Goal: Transaction & Acquisition: Obtain resource

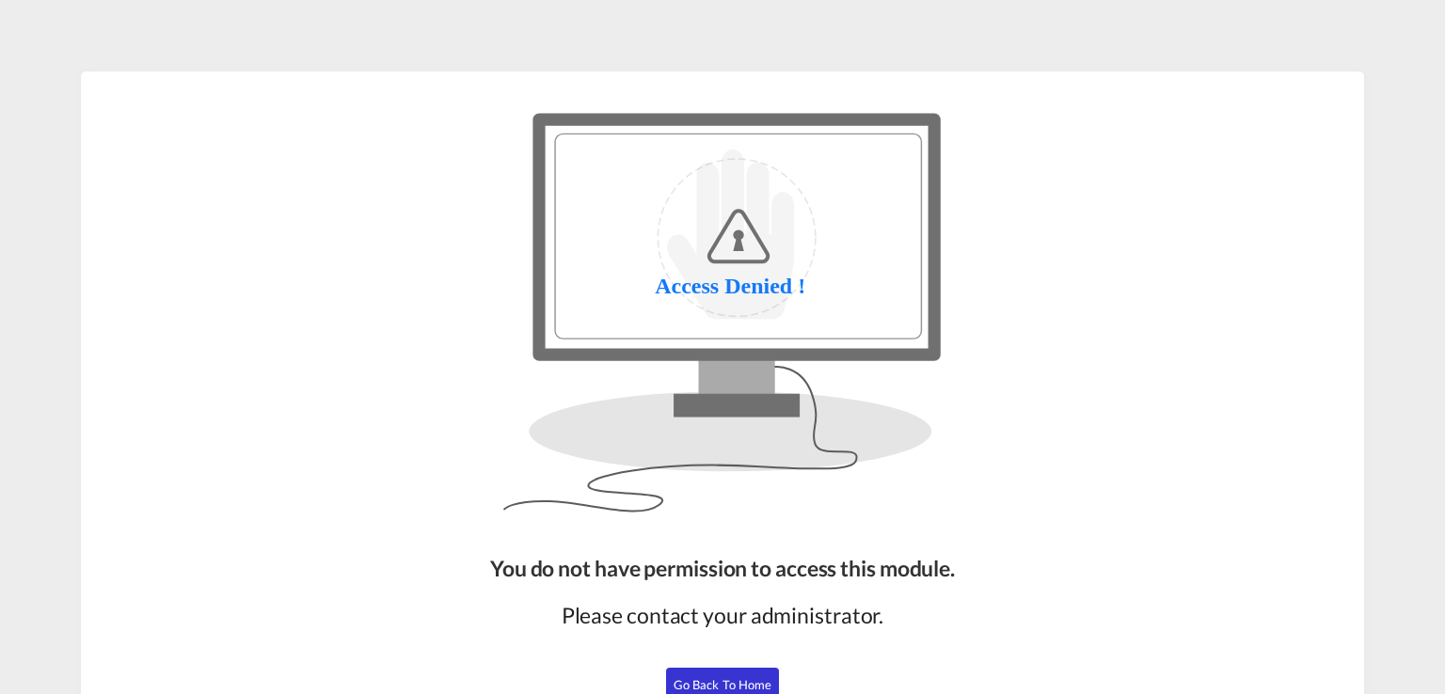
click at [726, 672] on button "Go Back to Home" at bounding box center [722, 685] width 113 height 34
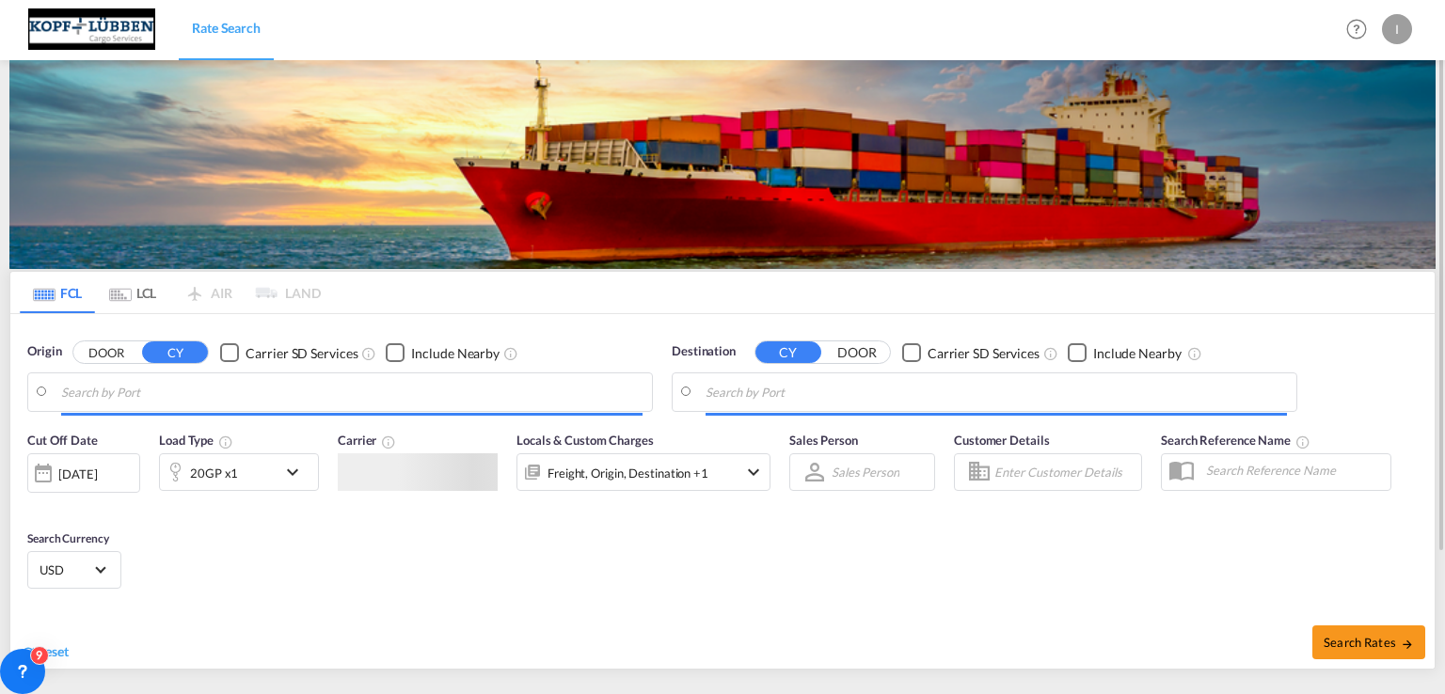
type input "Chattogram (Chittagong), BDCGP"
type input "[GEOGRAPHIC_DATA], NLRTM"
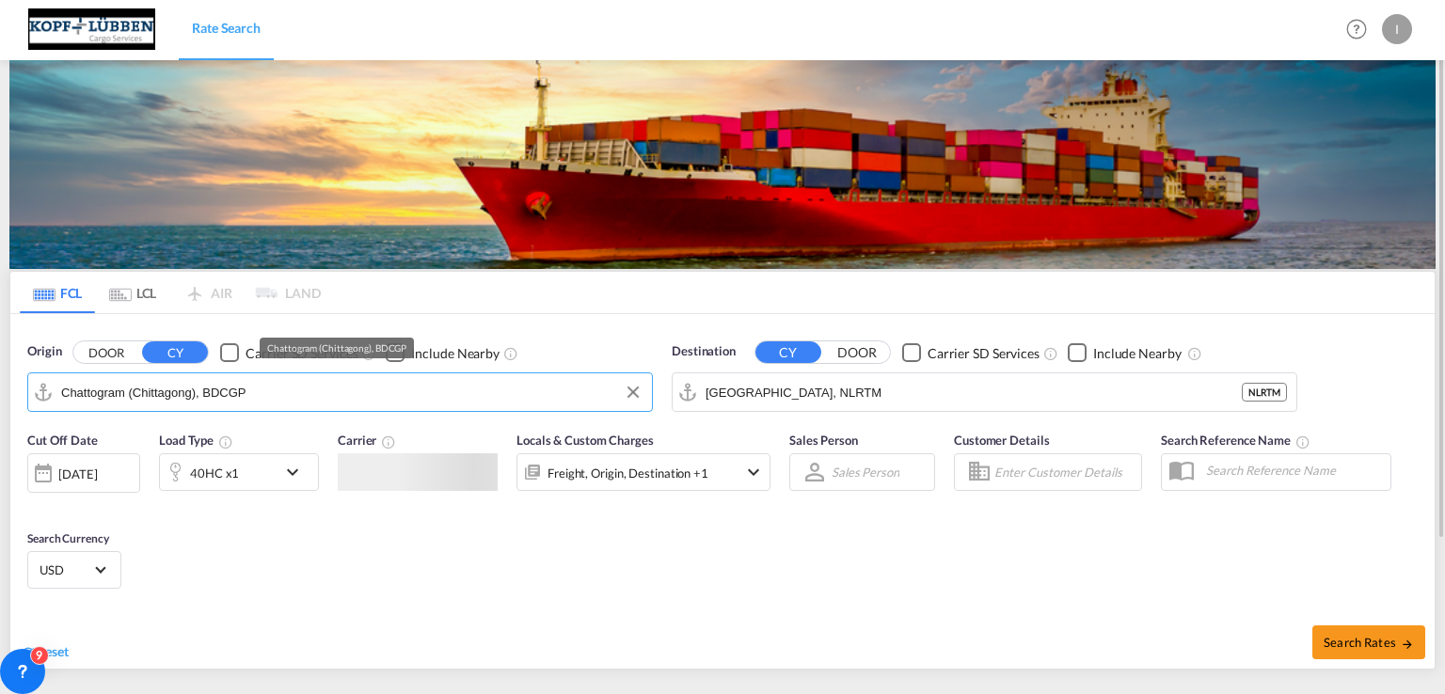
click at [148, 398] on input "Chattogram (Chittagong), BDCGP" at bounding box center [351, 392] width 581 height 28
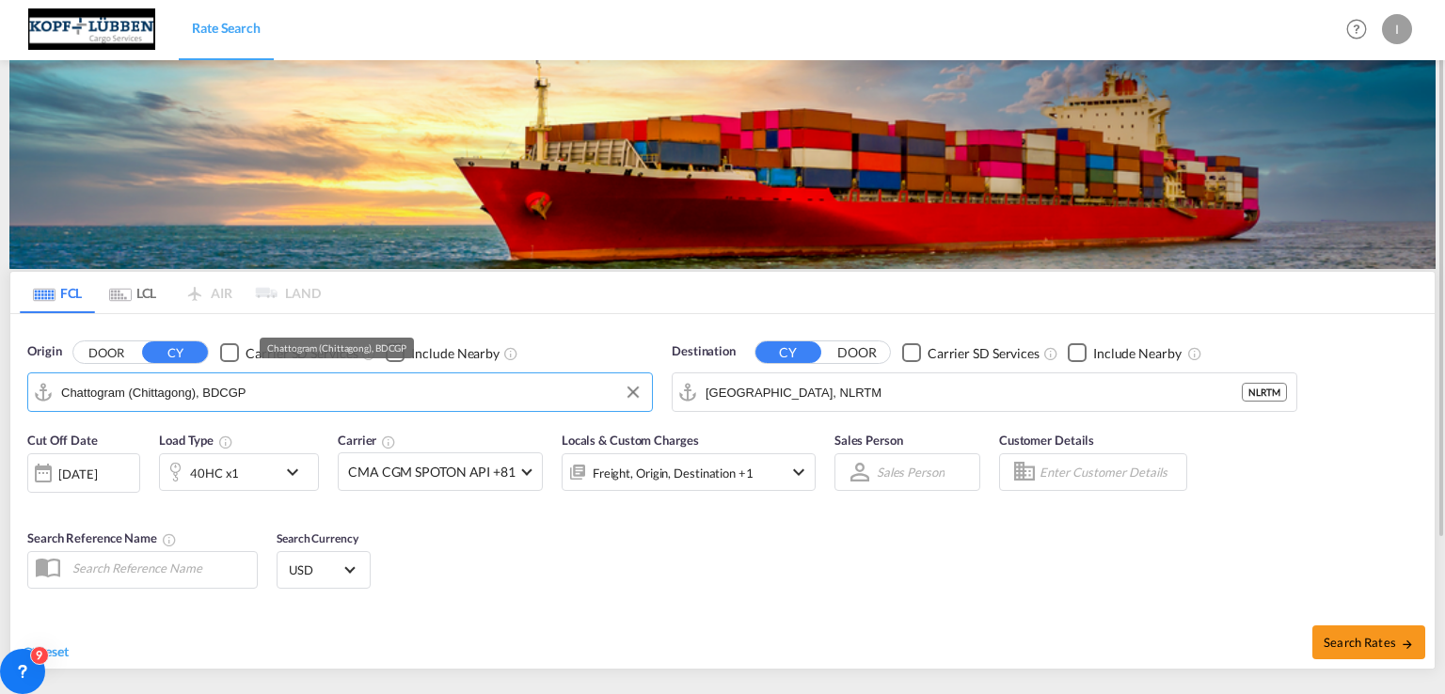
drag, startPoint x: 234, startPoint y: 392, endPoint x: 188, endPoint y: 381, distance: 47.5
click at [8, 388] on div "FCL LCL AIR LAND FCL LCL AIR LAND Origin DOOR CY Carrier SD Services Include Ne…" at bounding box center [722, 479] width 1445 height 838
click at [632, 400] on md-icon "Clear Input" at bounding box center [633, 393] width 21 height 21
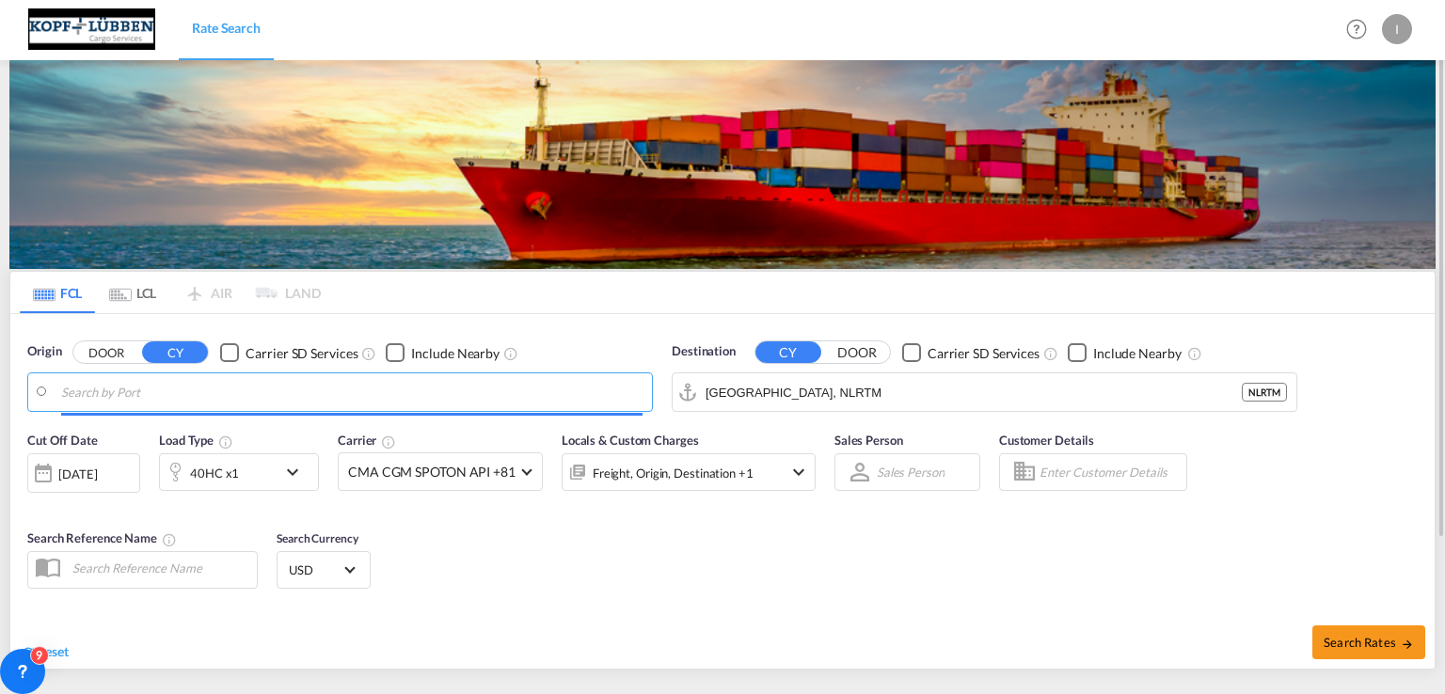
click at [146, 381] on input "Search by Port" at bounding box center [351, 392] width 581 height 28
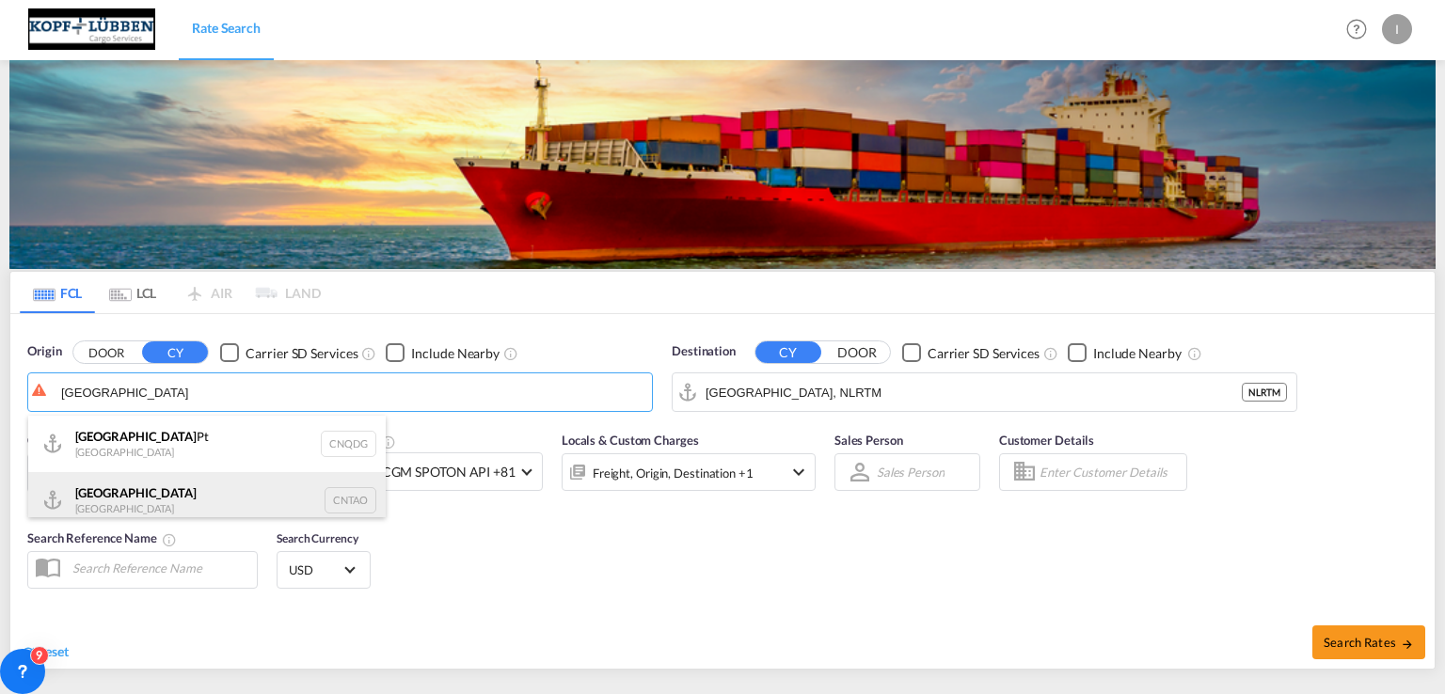
click at [116, 489] on div "Qingdao China CNTAO" at bounding box center [206, 500] width 357 height 56
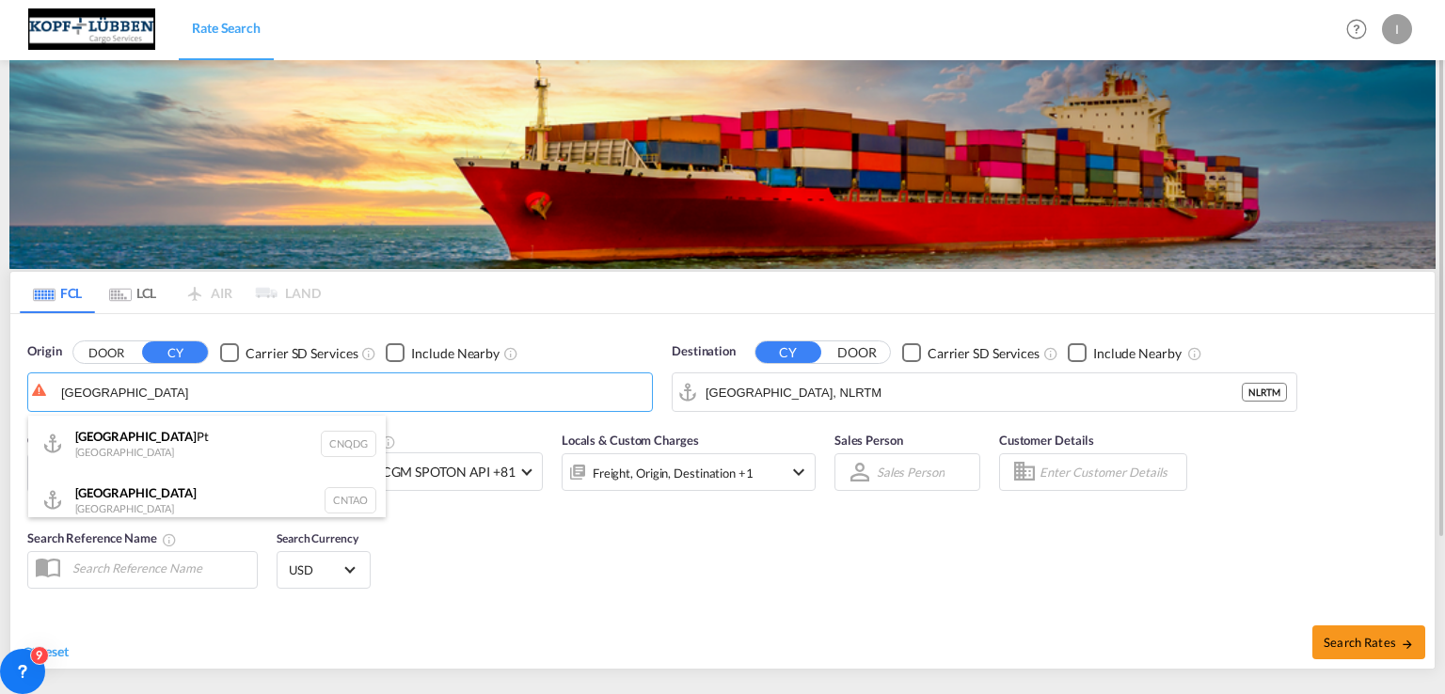
type input "[GEOGRAPHIC_DATA], [GEOGRAPHIC_DATA]"
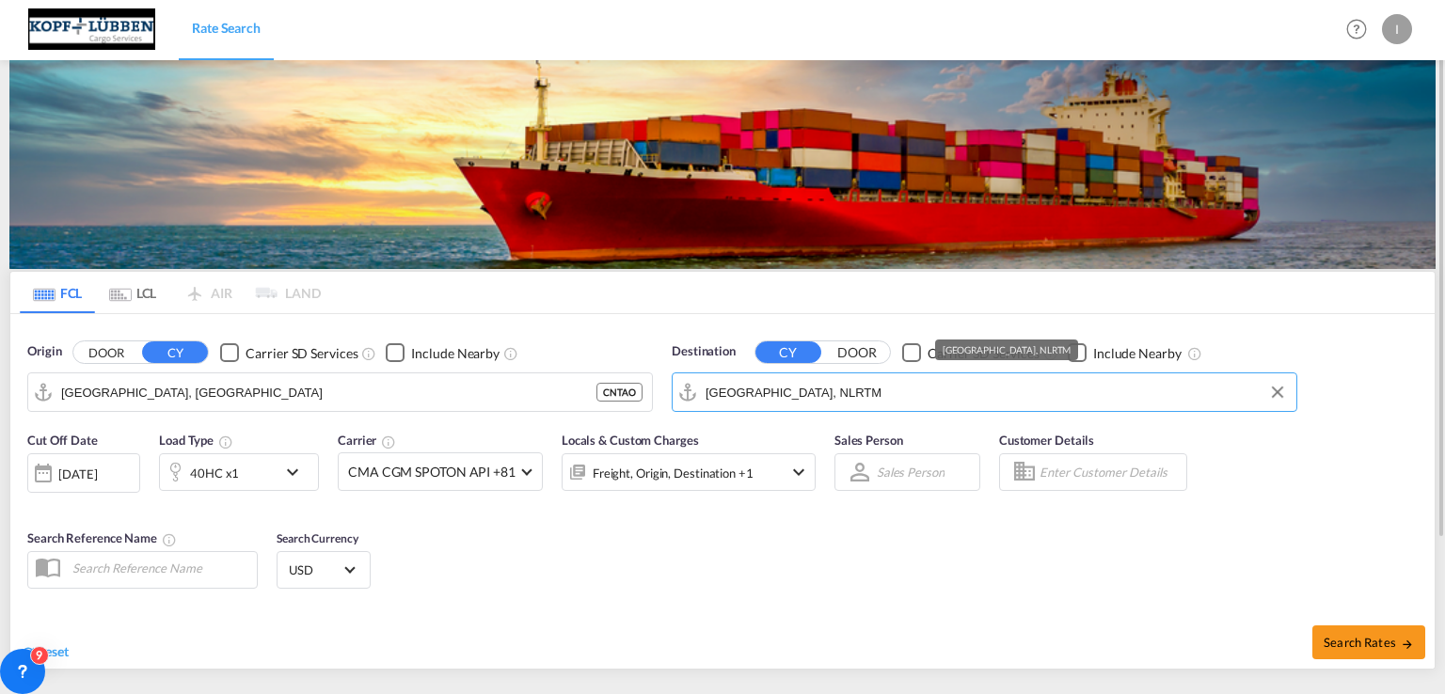
click at [820, 389] on input "[GEOGRAPHIC_DATA], NLRTM" at bounding box center [996, 392] width 581 height 28
click at [97, 468] on div "[DATE]" at bounding box center [77, 474] width 39 height 17
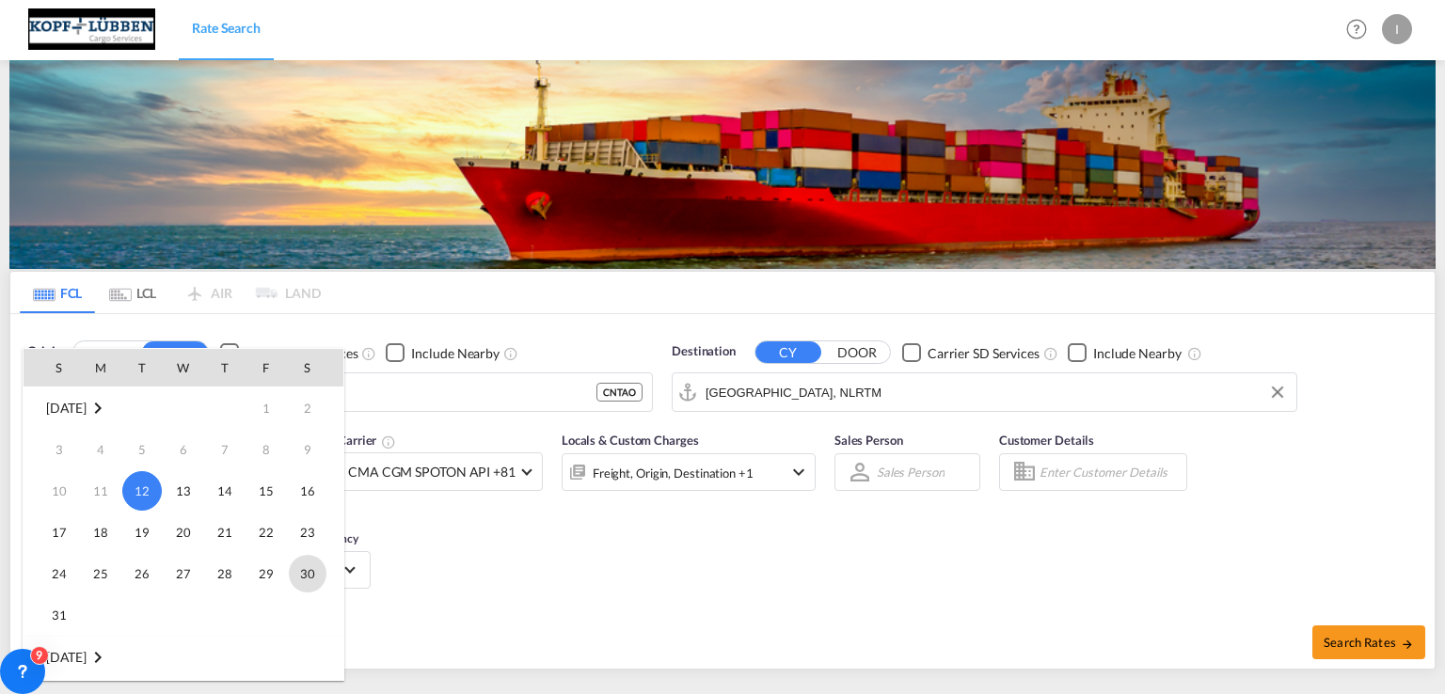
click at [321, 579] on span "30" at bounding box center [308, 574] width 38 height 38
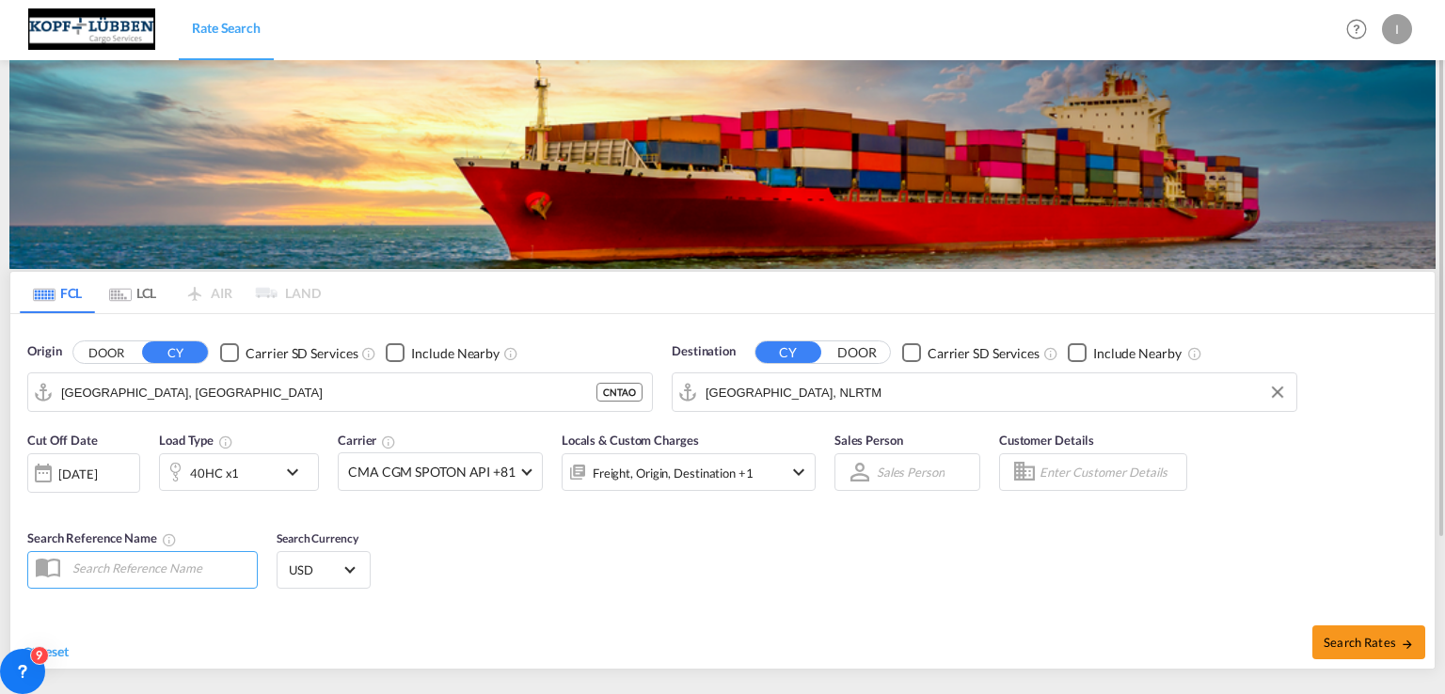
click at [283, 470] on md-icon "icon-chevron-down" at bounding box center [297, 472] width 32 height 23
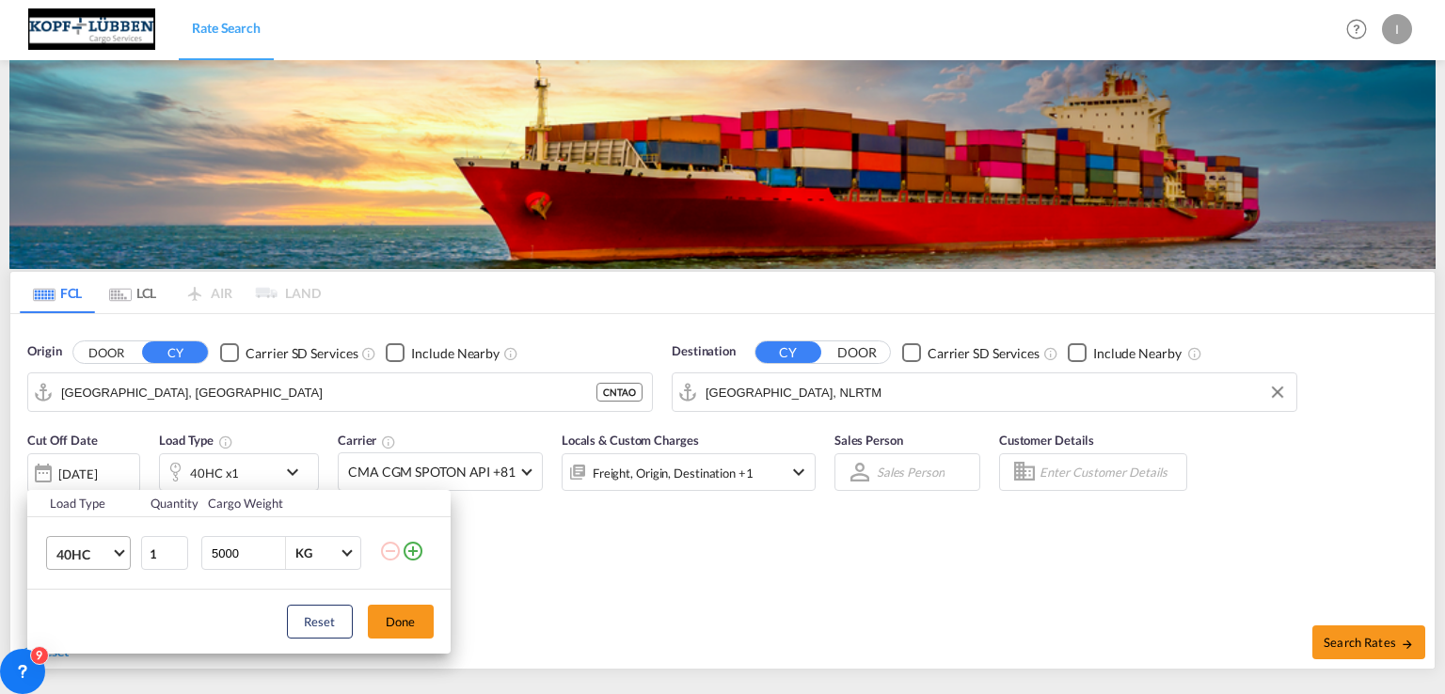
click at [116, 543] on md-select-value "40HC" at bounding box center [92, 553] width 75 height 32
click at [83, 468] on div "20GP" at bounding box center [72, 463] width 33 height 19
click at [409, 627] on button "Done" at bounding box center [401, 622] width 66 height 34
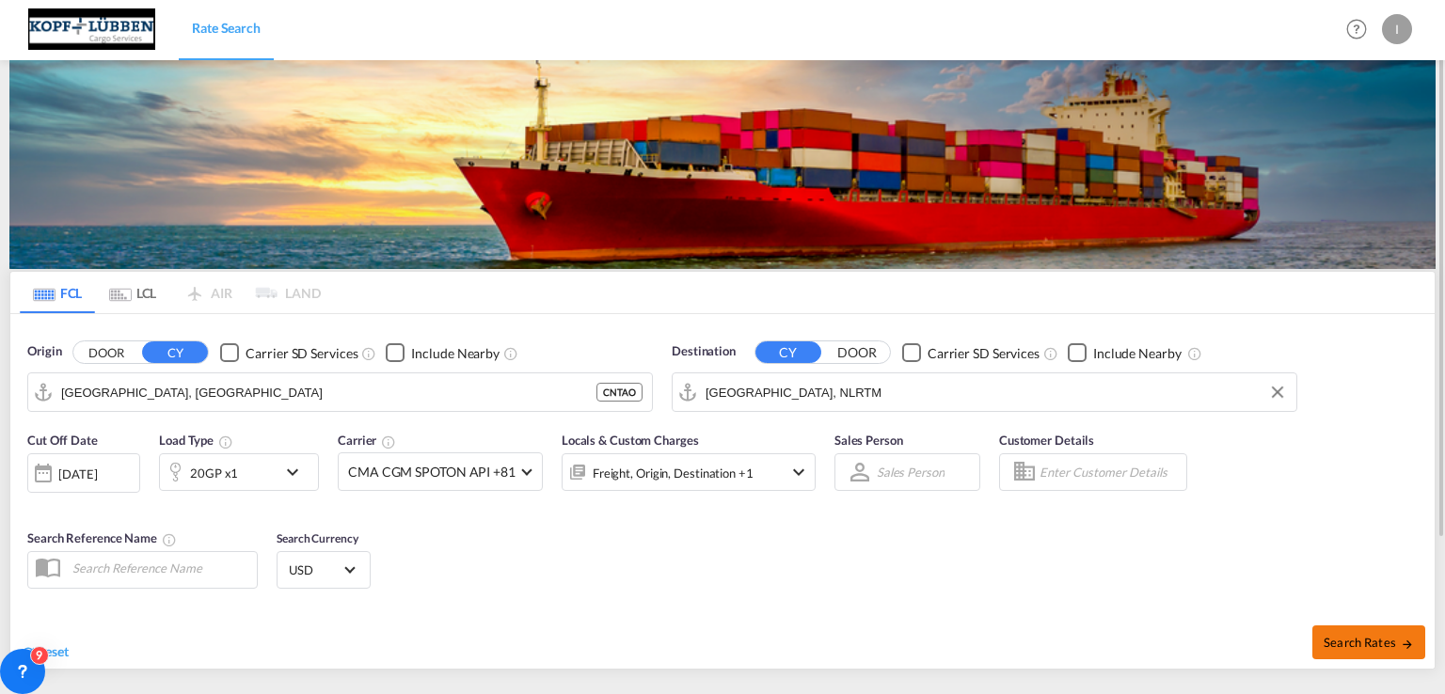
click at [1328, 639] on span "Search Rates" at bounding box center [1369, 642] width 90 height 15
type input "CNTAO to NLRTM / [DATE]"
